Goal: Check status: Check status

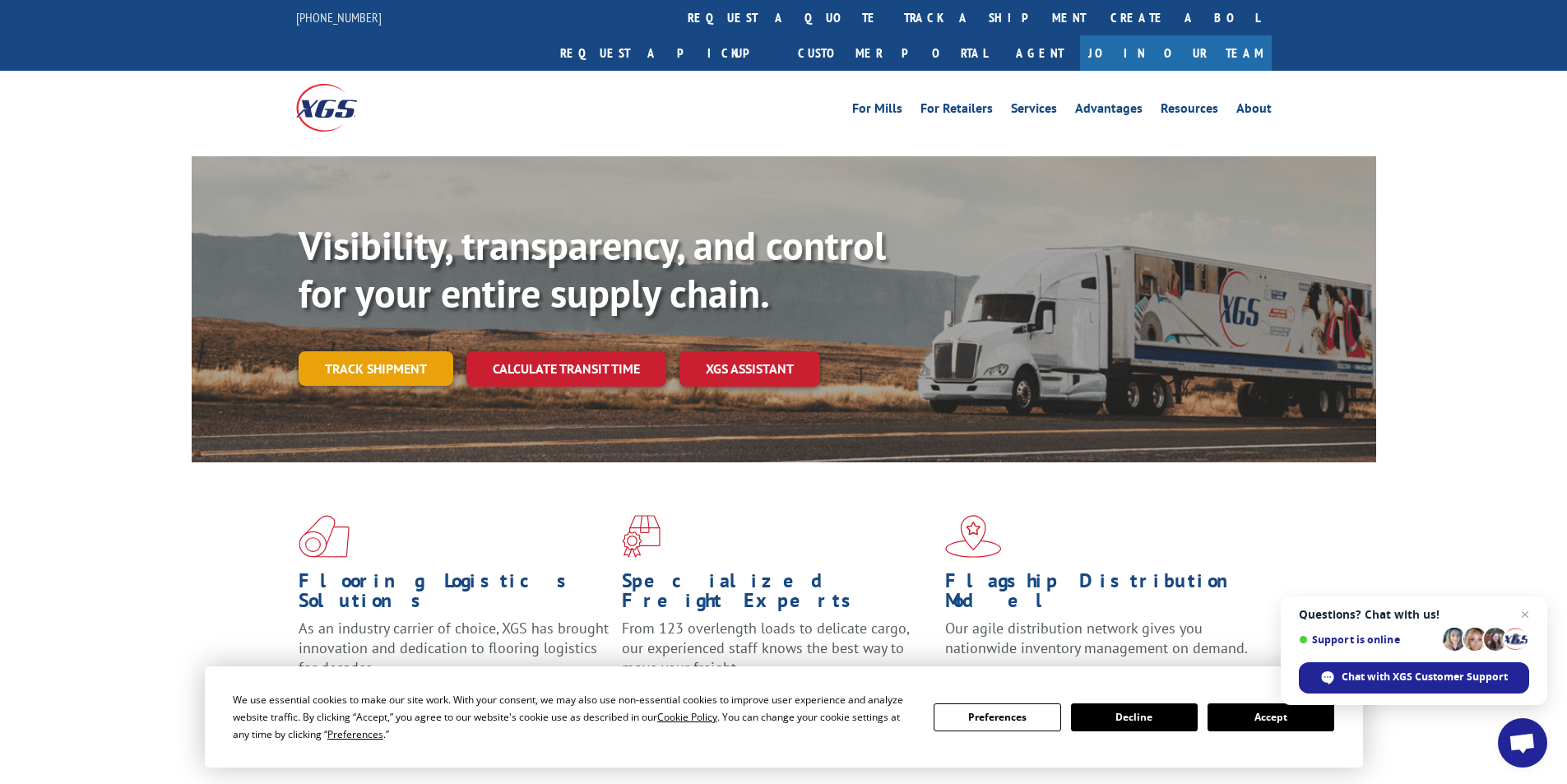
click at [385, 351] on link "Track shipment" at bounding box center [376, 368] width 154 height 34
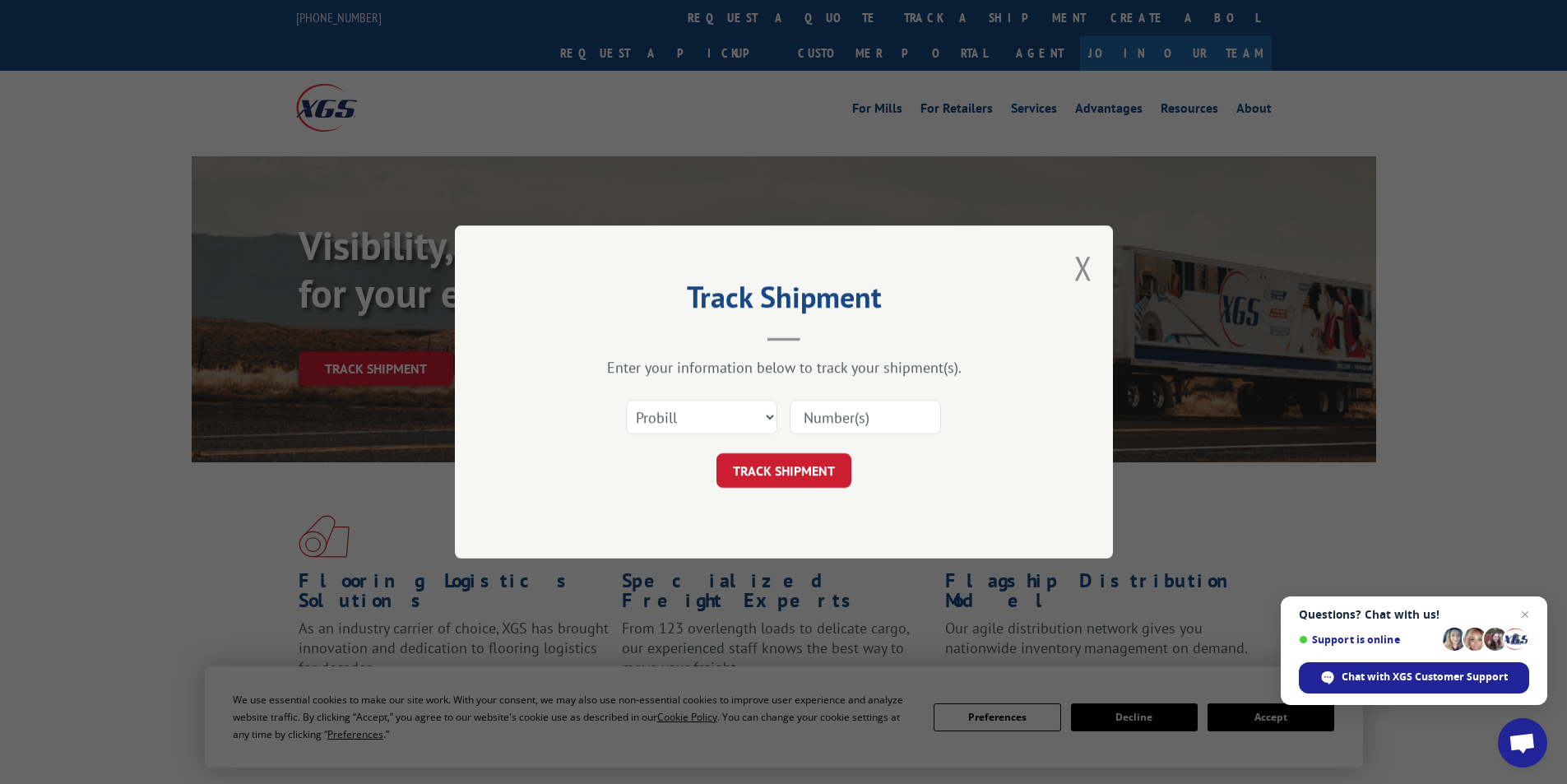
click at [850, 418] on input at bounding box center [865, 416] width 152 height 34
paste input "348455015"
type input "348455015"
click at [791, 469] on button "TRACK SHIPMENT" at bounding box center [784, 470] width 135 height 34
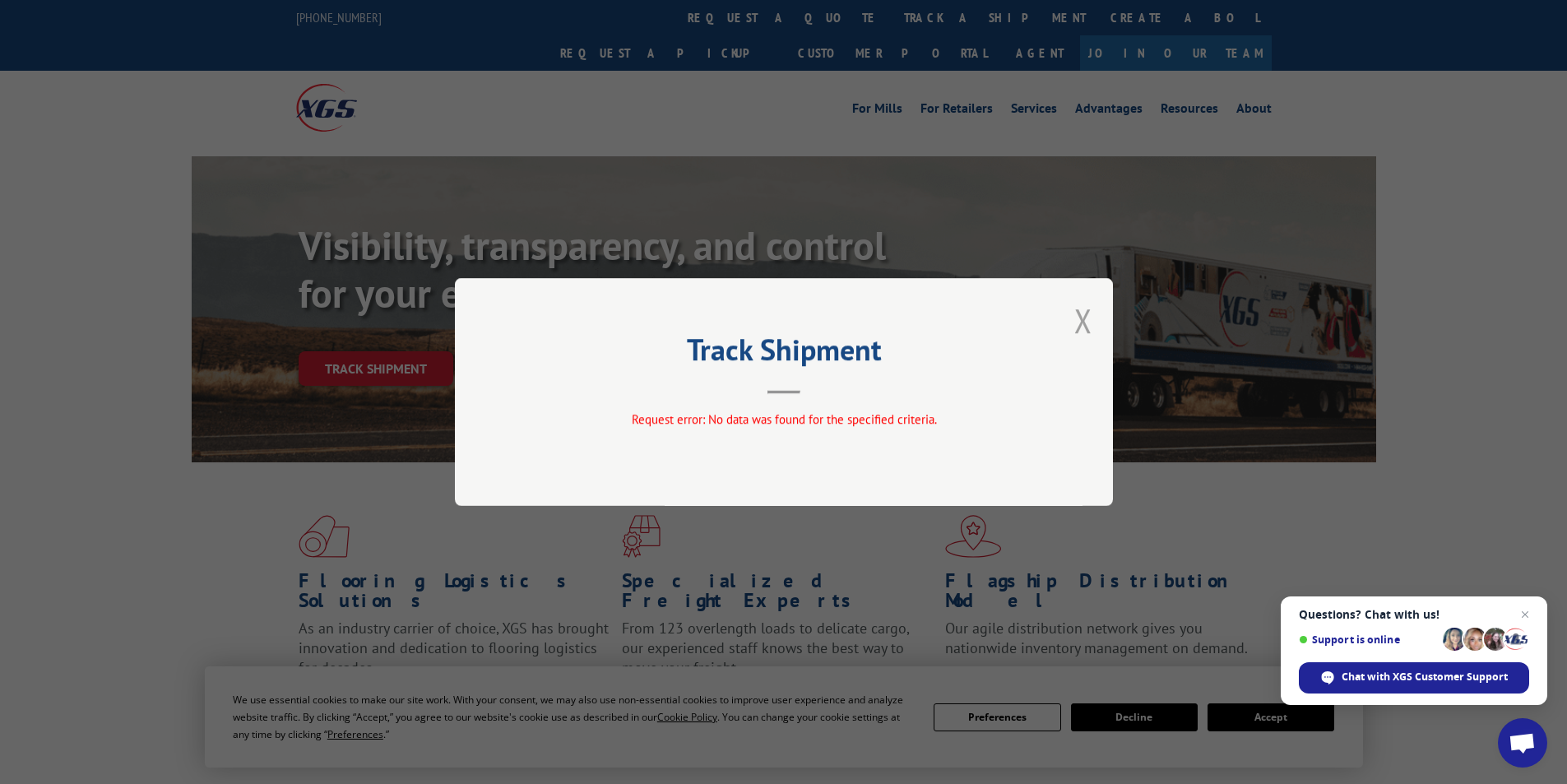
click at [1081, 323] on button "Close modal" at bounding box center [1083, 321] width 18 height 44
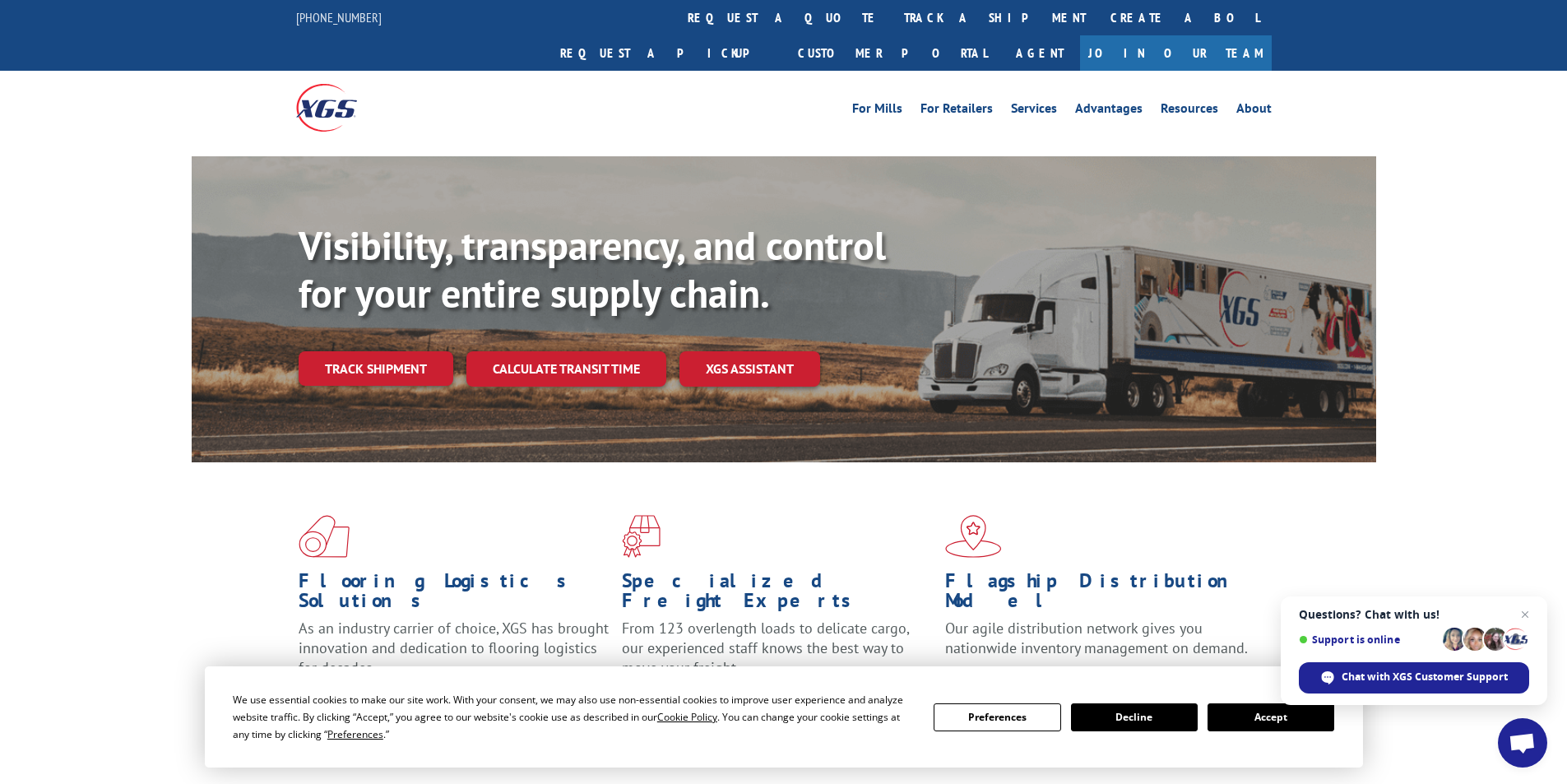
drag, startPoint x: 377, startPoint y: 325, endPoint x: 369, endPoint y: 356, distance: 32.0
click at [377, 351] on link "Track shipment" at bounding box center [376, 368] width 154 height 34
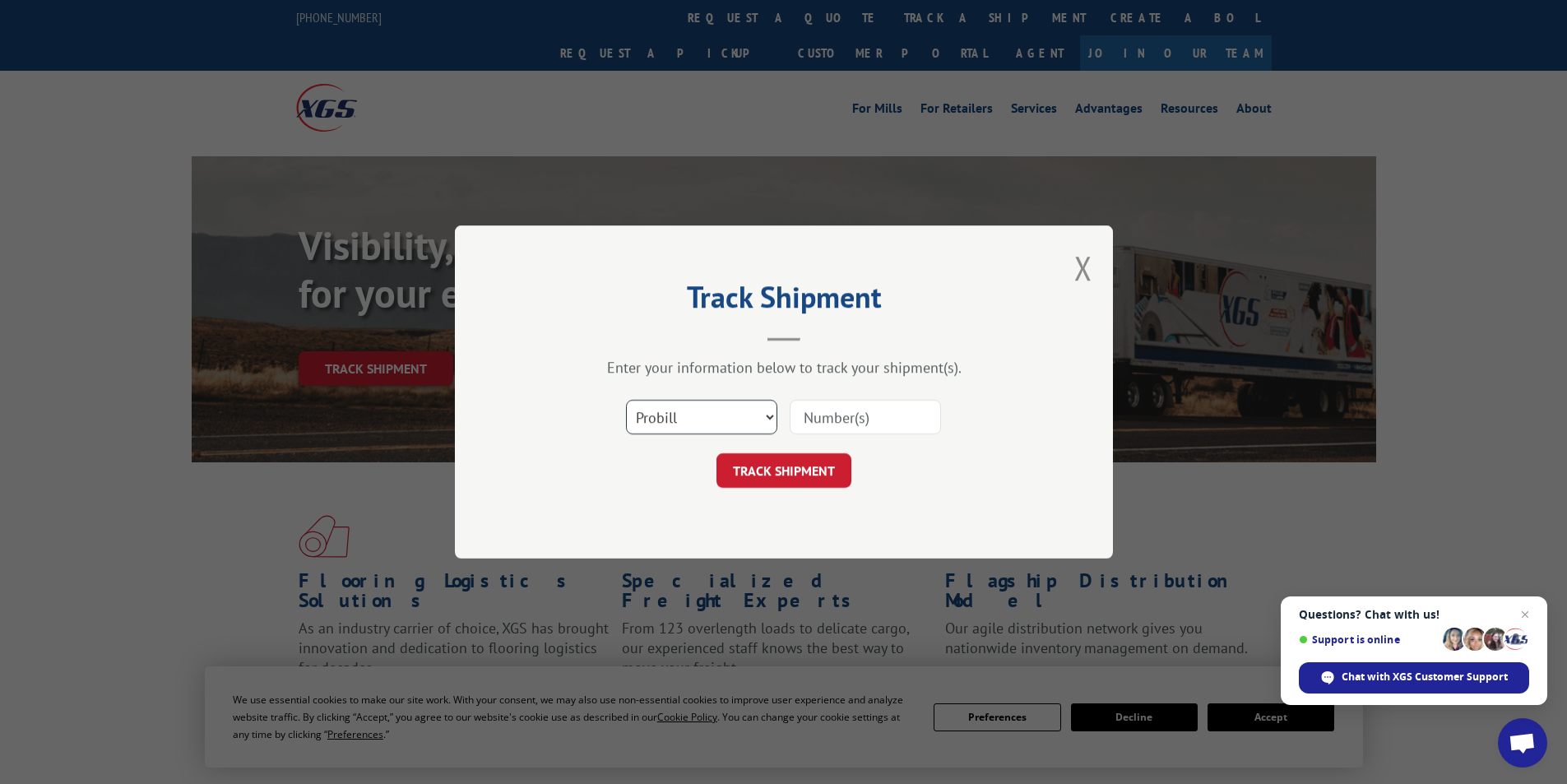
click at [706, 412] on select "Select category... Probill BOL PO" at bounding box center [701, 416] width 152 height 34
select select "po"
click at [626, 399] on select "Select category... Probill BOL PO" at bounding box center [701, 416] width 152 height 34
click at [844, 409] on input at bounding box center [865, 416] width 152 height 34
paste input "54512907"
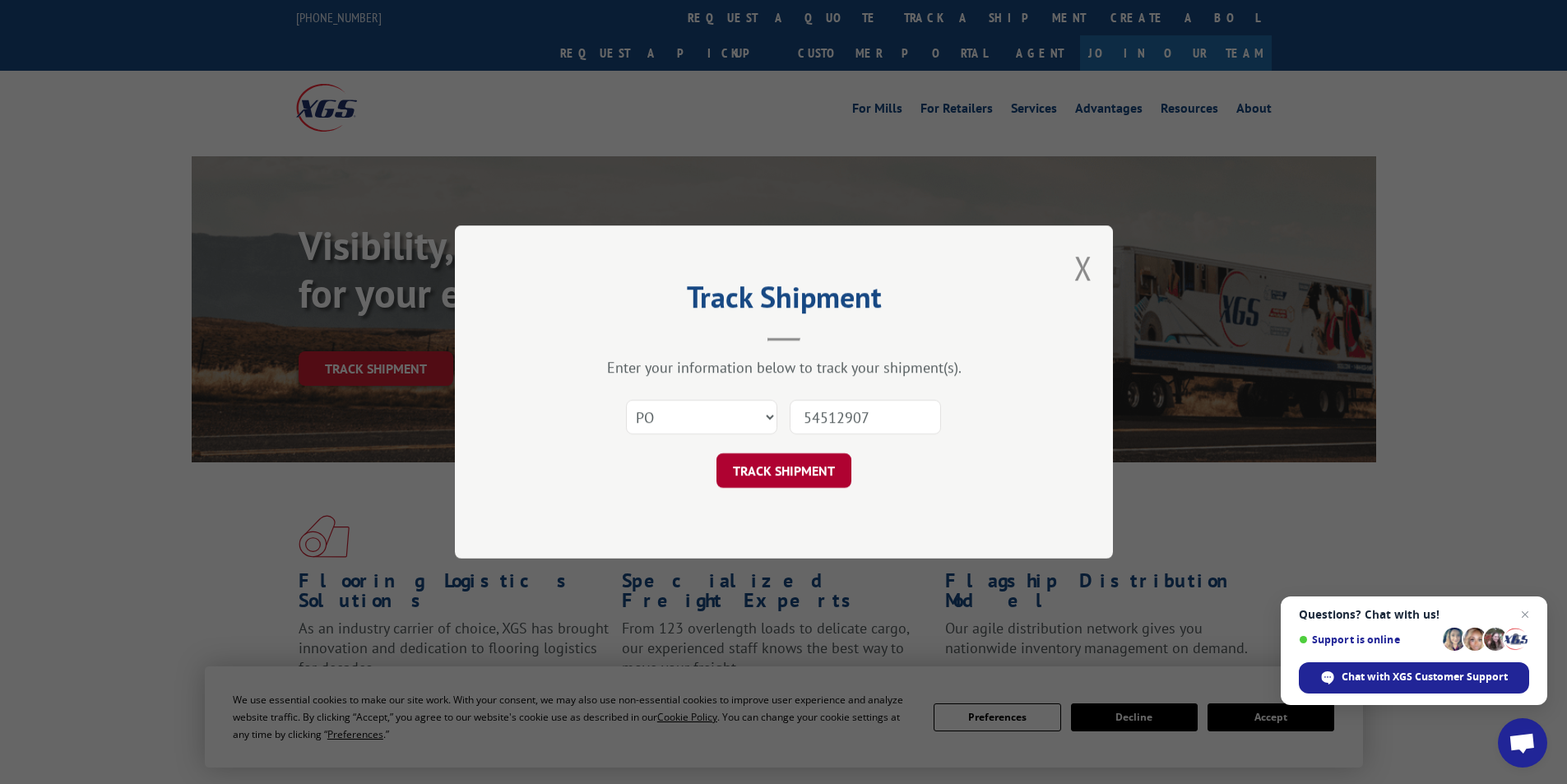
type input "54512907"
click at [777, 470] on button "TRACK SHIPMENT" at bounding box center [784, 470] width 135 height 34
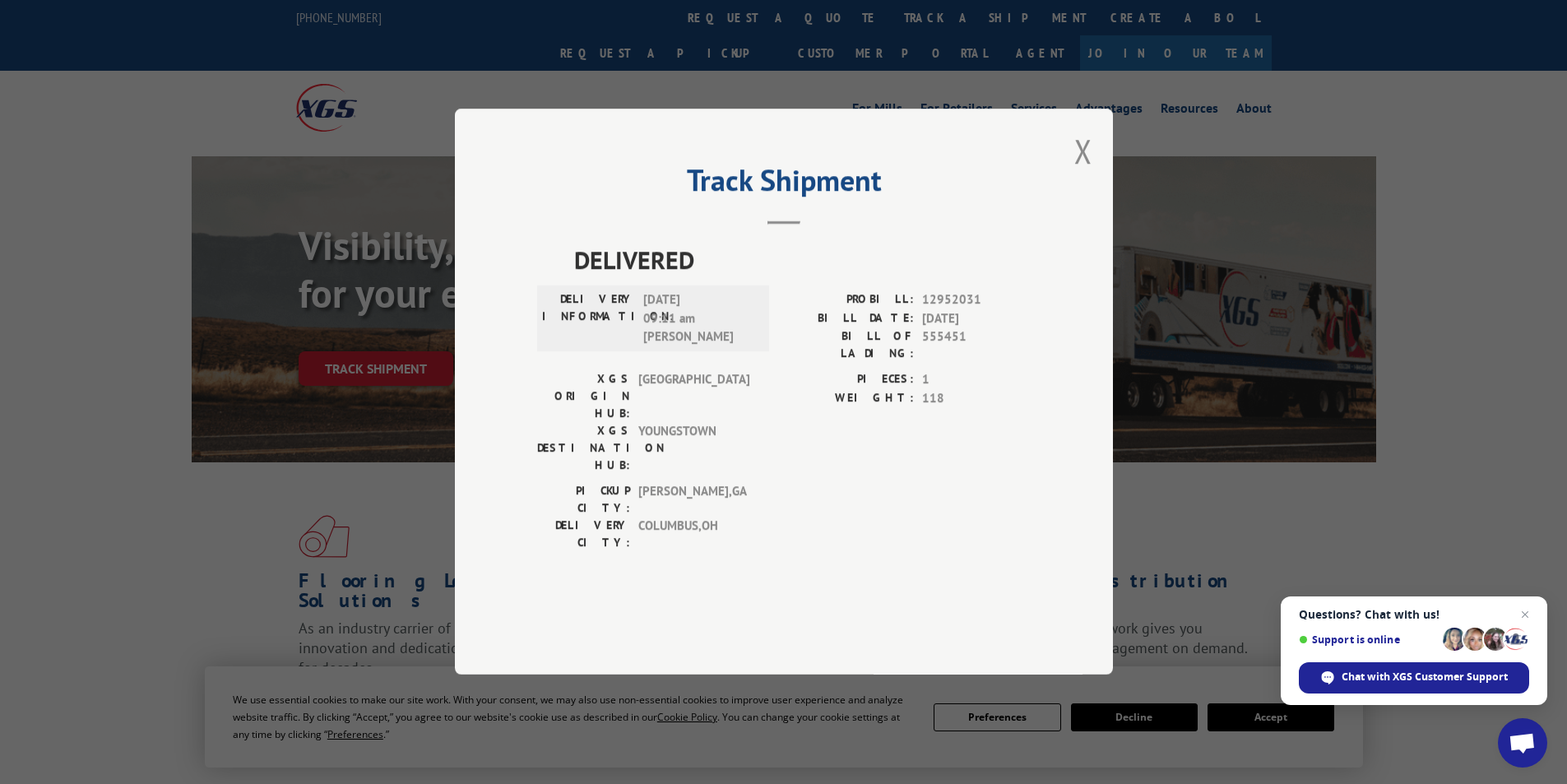
click at [852, 495] on div "PICKUP CITY: [GEOGRAPHIC_DATA] , [GEOGRAPHIC_DATA]: [GEOGRAPHIC_DATA] , [GEOGRA…" at bounding box center [784, 521] width 493 height 77
